Goal: Understand process/instructions: Learn how to perform a task or action

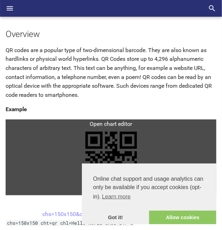
scroll to position [90, 0]
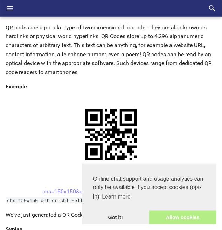
click at [172, 224] on link "Allow cookies" at bounding box center [182, 218] width 67 height 14
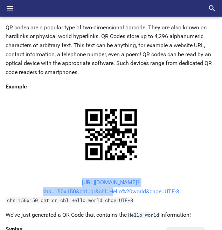
drag, startPoint x: 67, startPoint y: 181, endPoint x: 109, endPoint y: 195, distance: 43.8
click at [109, 195] on center "[URL][DOMAIN_NAME]? chs=150x150&cht=qr&chl=Hello%20world&choe=UTF-8" at bounding box center [111, 187] width 211 height 18
copy link "https://image-charts.com/chart? chs=150x150&cht=qr&chl="
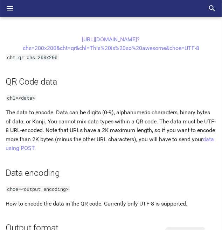
scroll to position [453, 0]
